Goal: Communication & Community: Answer question/provide support

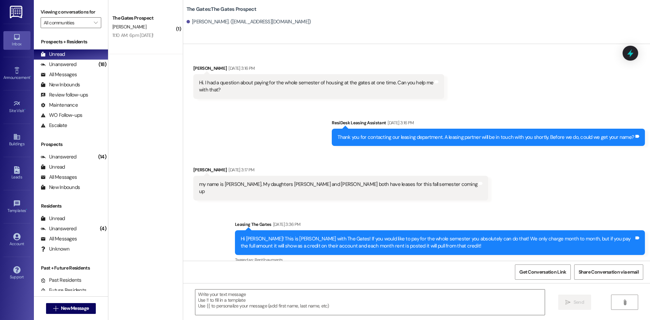
scroll to position [198, 0]
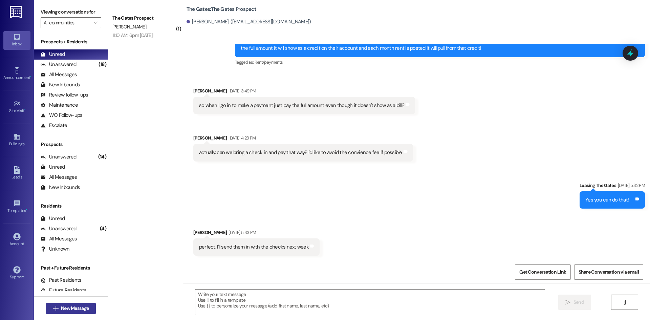
click at [65, 304] on button " New Message" at bounding box center [71, 308] width 50 height 11
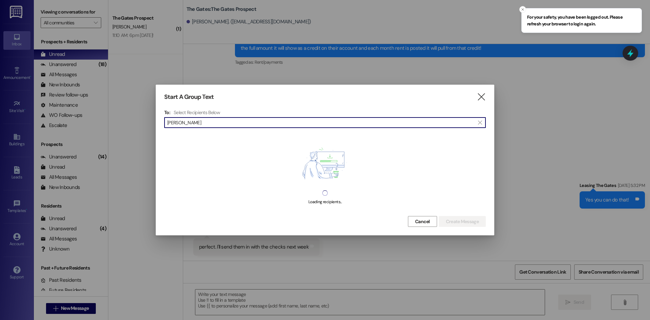
type input "[PERSON_NAME]"
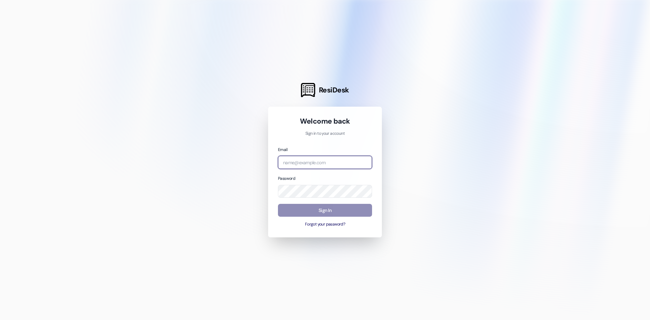
type input "[EMAIL_ADDRESS][DOMAIN_NAME]"
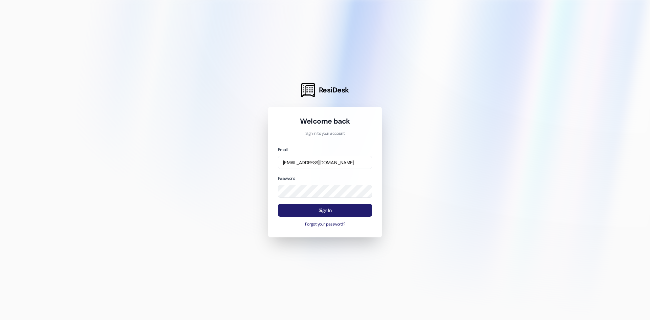
click at [316, 212] on button "Sign In" at bounding box center [325, 210] width 94 height 13
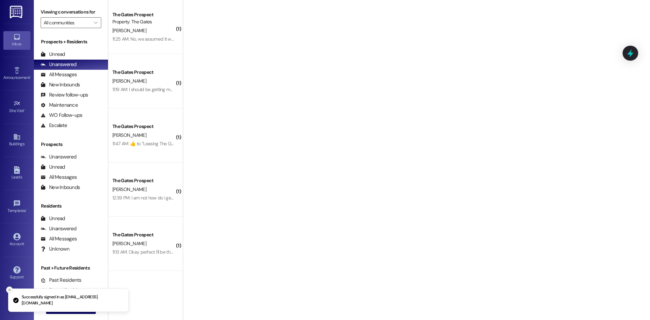
click at [7, 288] on button "Close toast" at bounding box center [9, 289] width 7 height 7
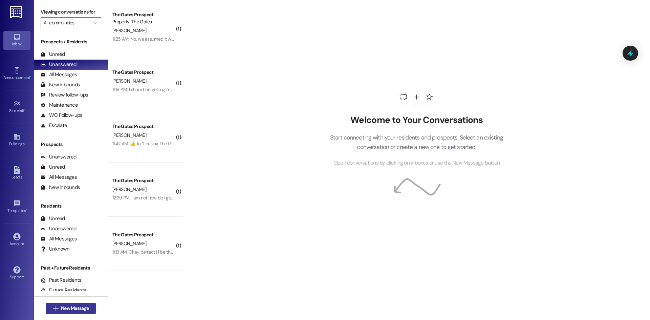
click at [65, 305] on span "New Message" at bounding box center [75, 308] width 28 height 7
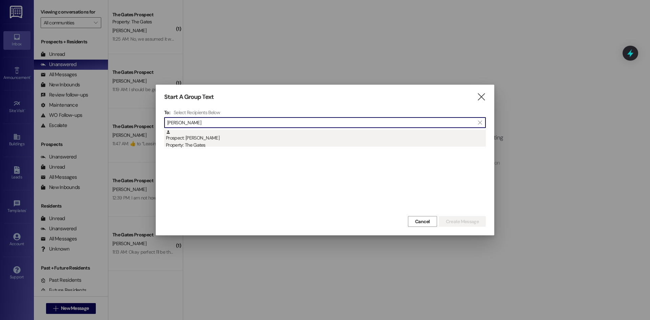
type input "[PERSON_NAME]"
click at [178, 146] on div "Property: The Gates" at bounding box center [326, 145] width 320 height 7
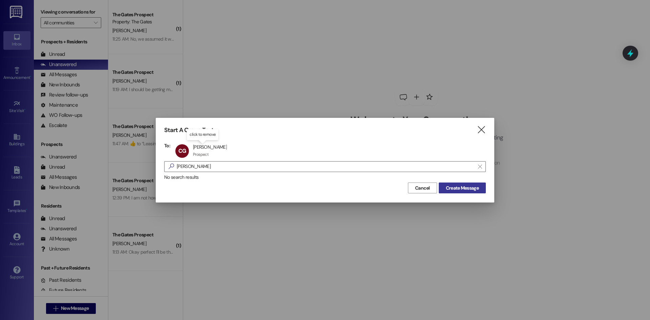
click at [475, 189] on span "Create Message" at bounding box center [462, 188] width 33 height 7
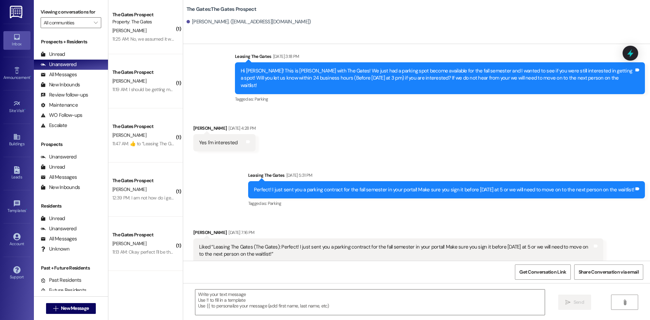
scroll to position [1021, 0]
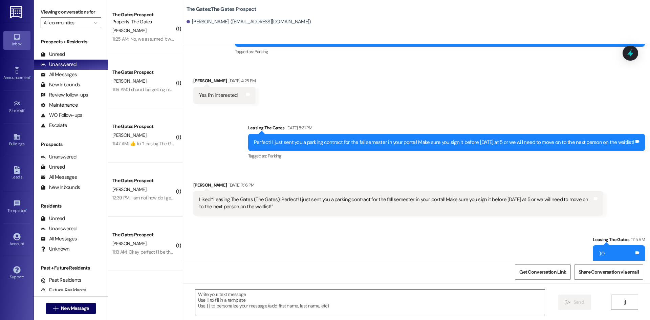
click at [228, 297] on textarea at bounding box center [369, 302] width 349 height 25
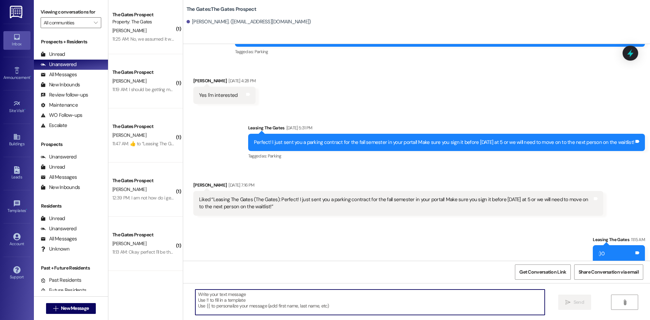
paste textarea "Hi [PERSON_NAME]! This is [PERSON_NAME] with The Gates! A reminder that you hav…"
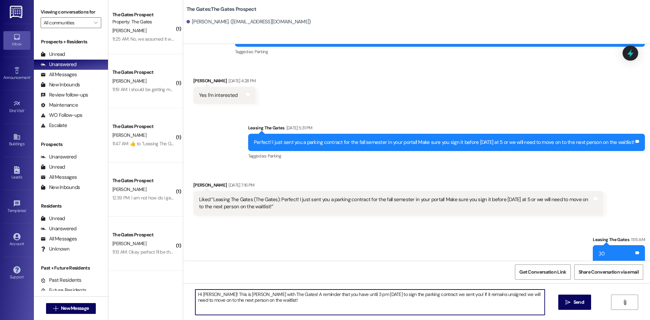
click at [212, 294] on textarea "Hi [PERSON_NAME]! This is [PERSON_NAME] with The Gates! A reminder that you hav…" at bounding box center [369, 302] width 349 height 25
type textarea "Hi [PERSON_NAME]! This is [PERSON_NAME] with The Gates! A reminder that you hav…"
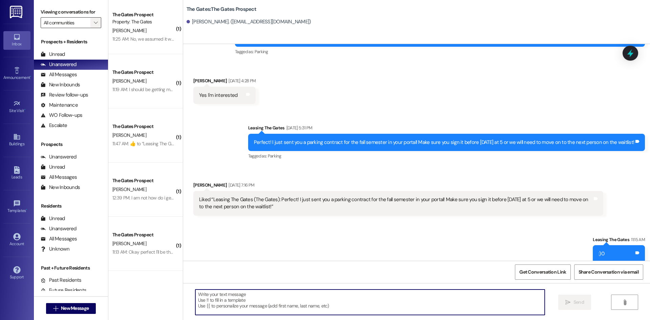
scroll to position [974, 0]
